Goal: Find specific page/section: Find specific page/section

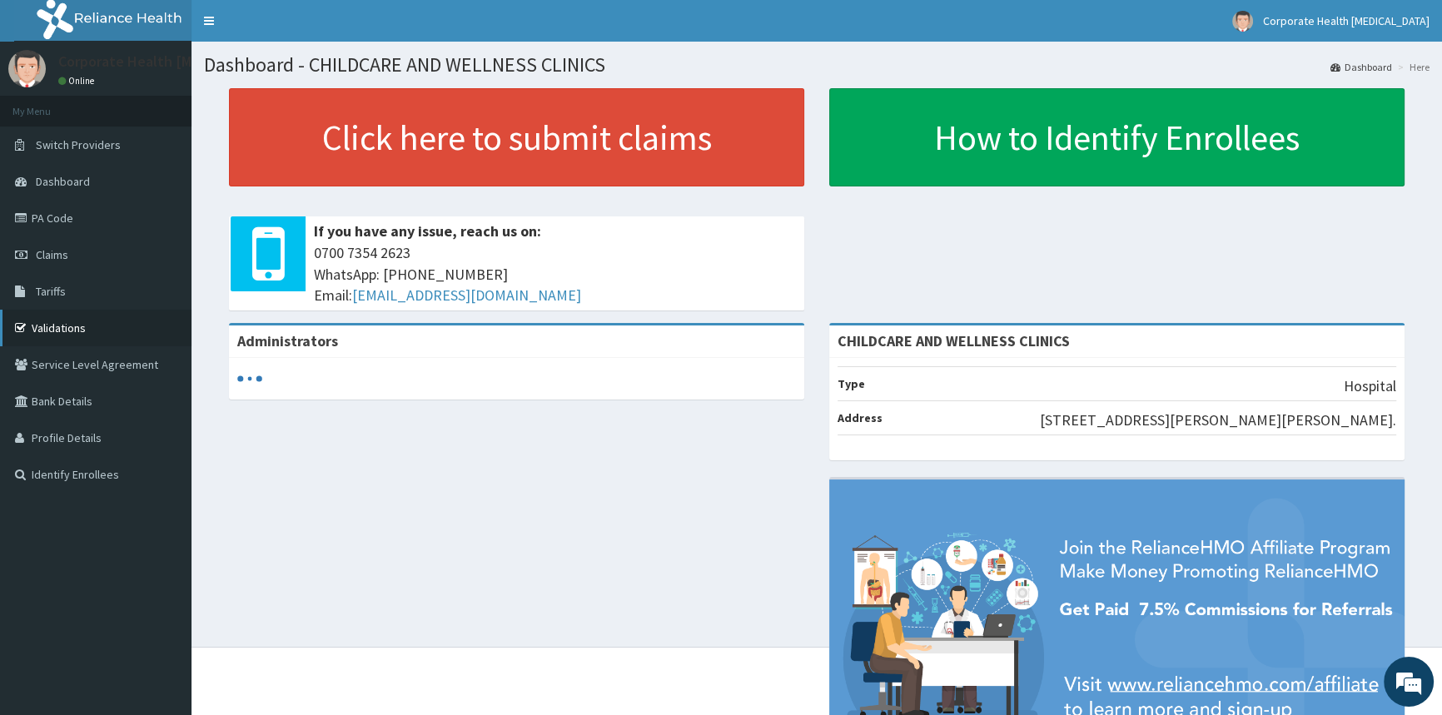
click at [74, 340] on link "Validations" at bounding box center [95, 328] width 191 height 37
click at [74, 328] on link "Validations" at bounding box center [95, 328] width 191 height 37
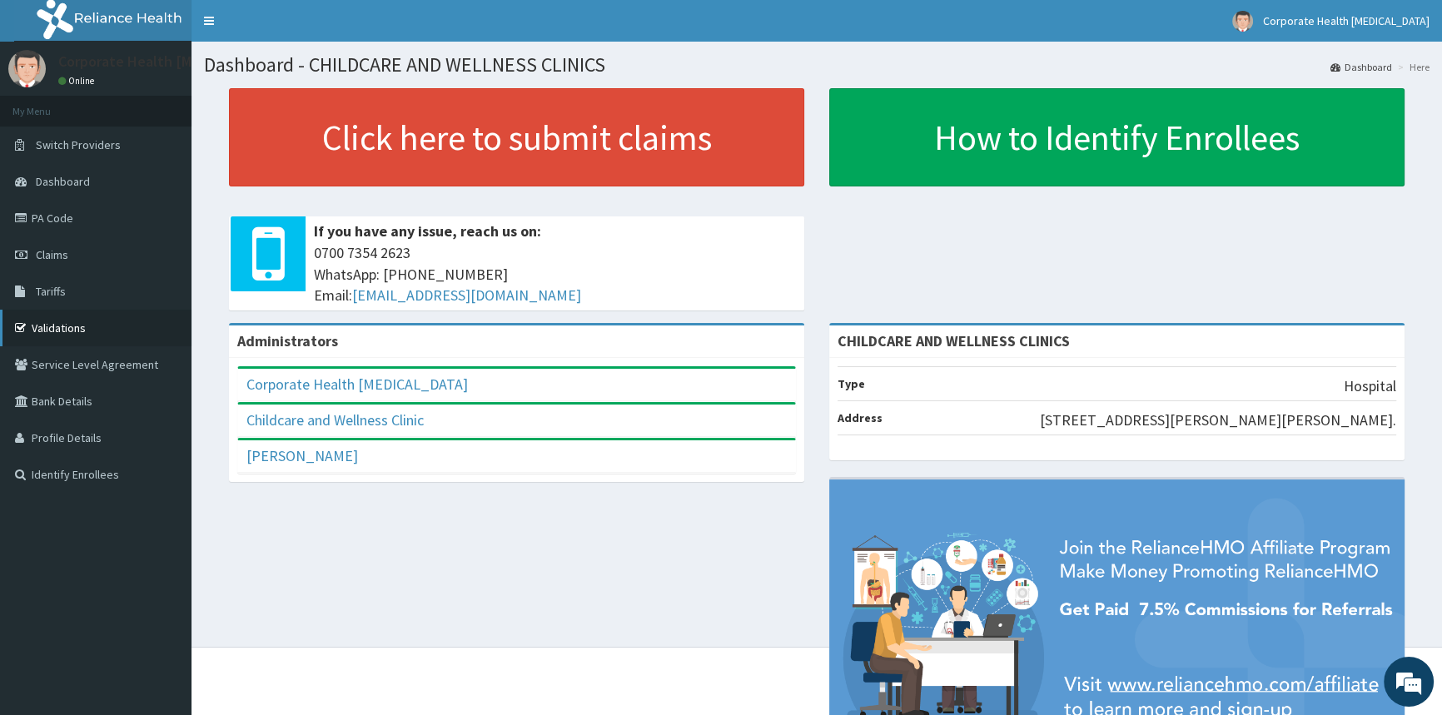
click at [31, 323] on icon at bounding box center [23, 328] width 17 height 12
click at [64, 331] on link "Validations" at bounding box center [95, 328] width 191 height 37
